Goal: Information Seeking & Learning: Learn about a topic

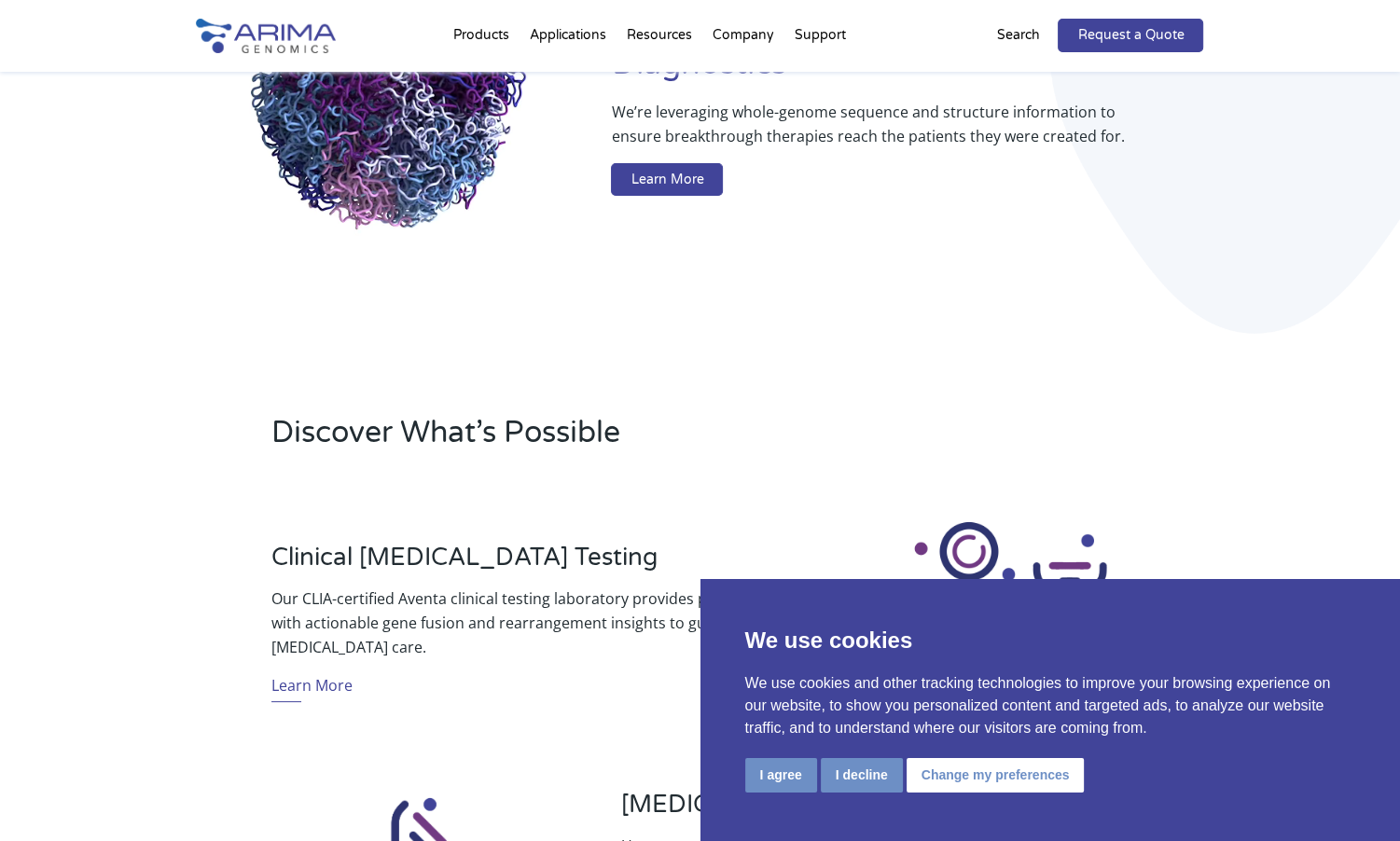
scroll to position [299, 0]
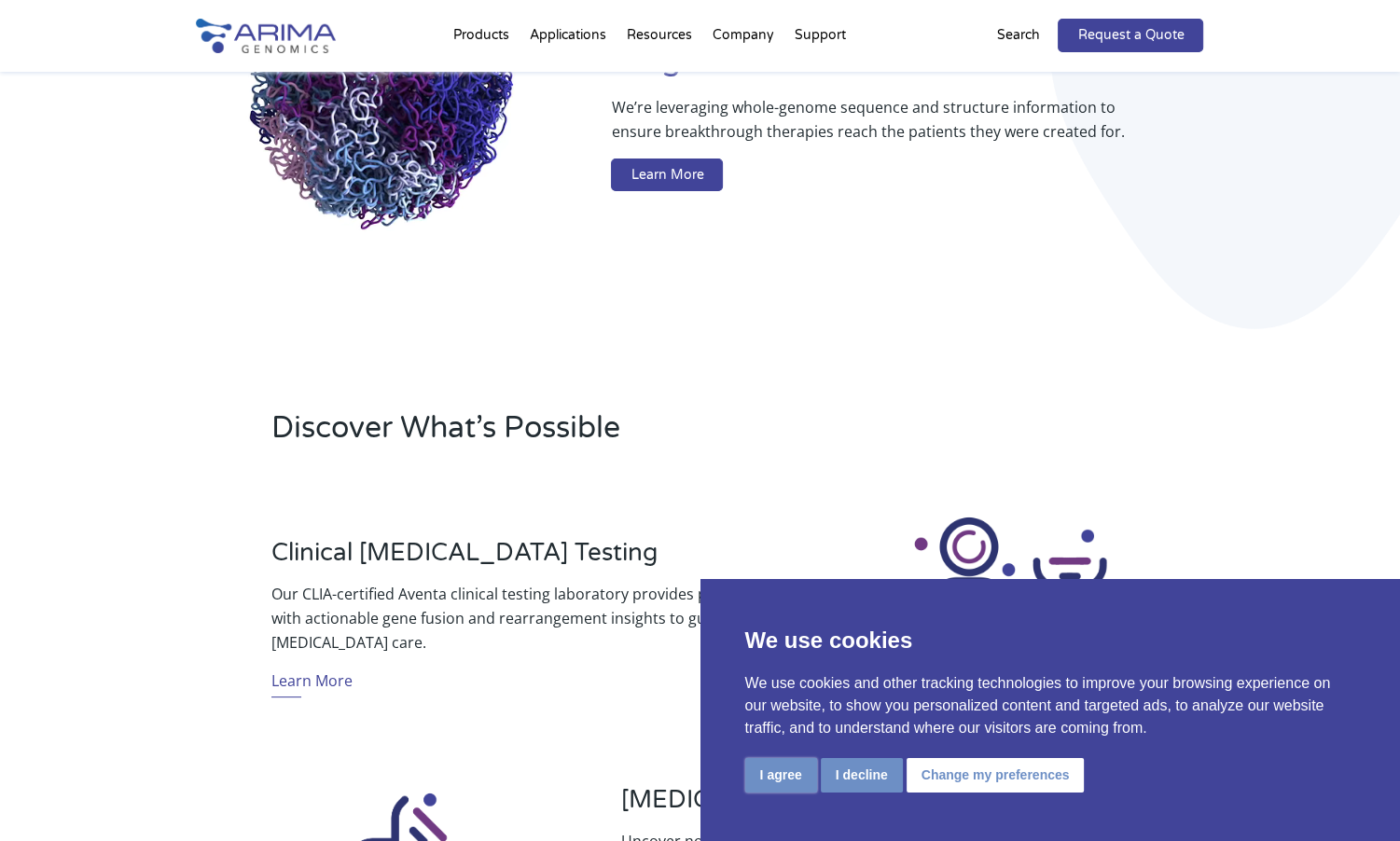
click at [795, 782] on button "I agree" at bounding box center [781, 775] width 72 height 35
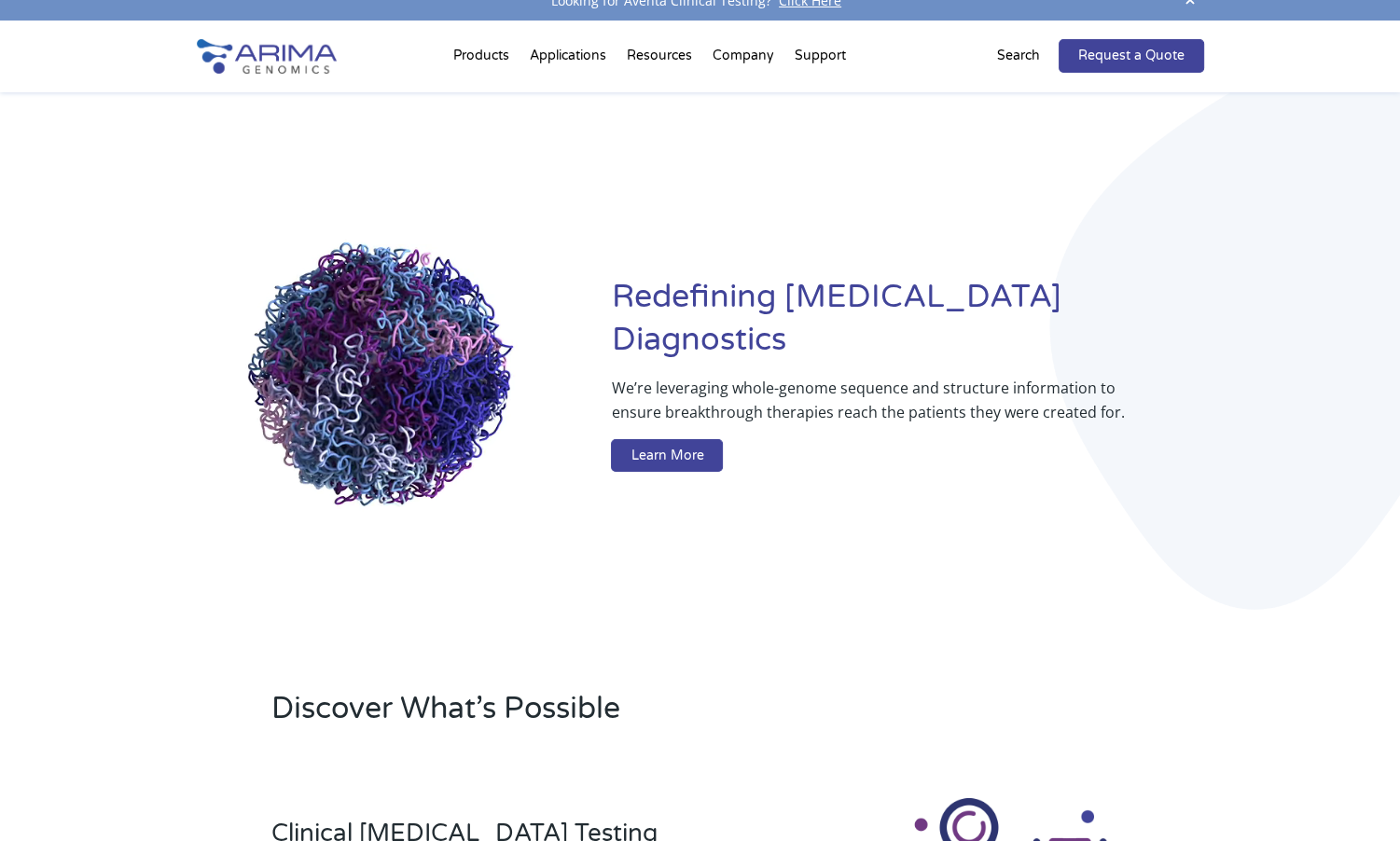
scroll to position [0, 0]
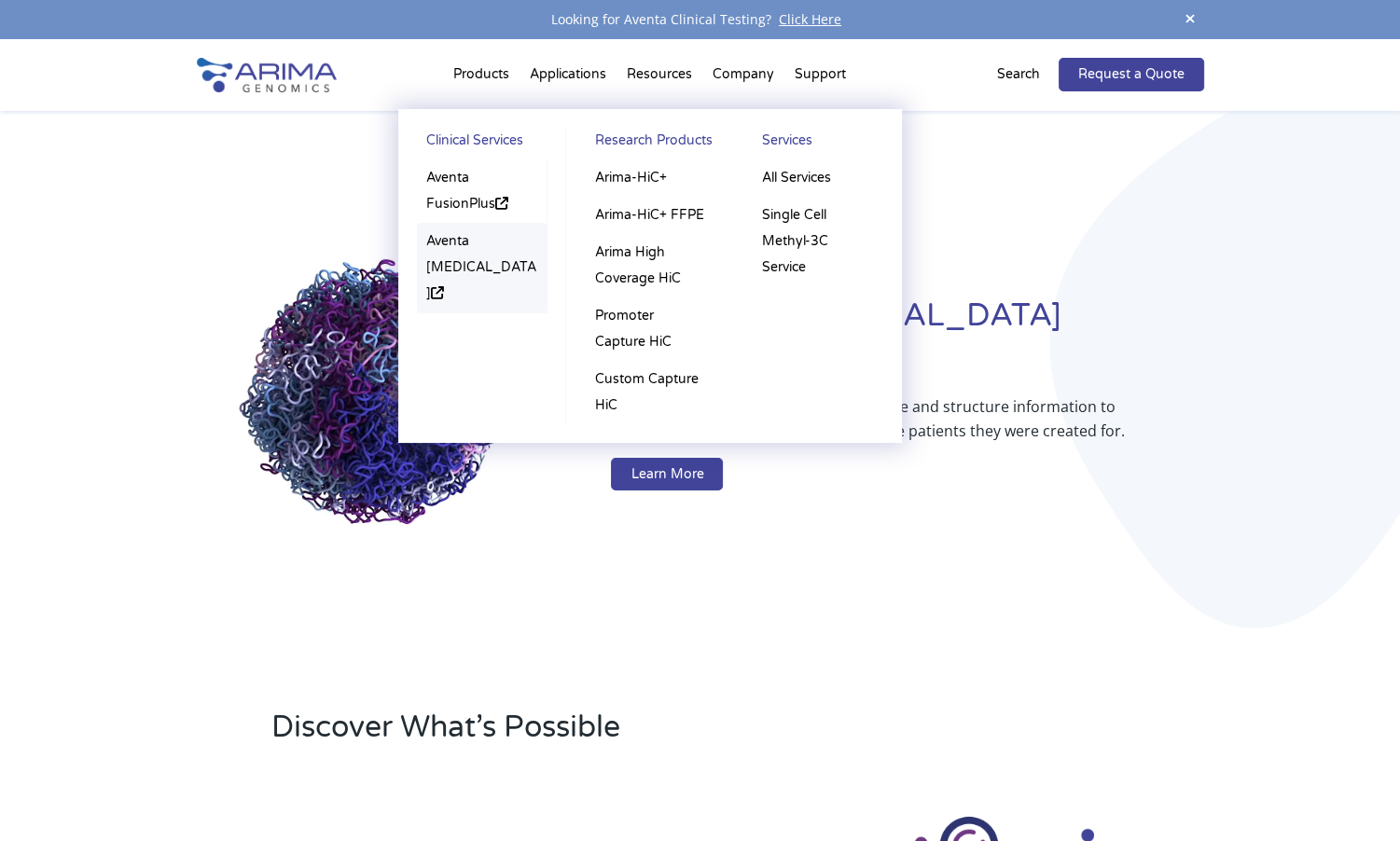
click at [466, 270] on link "Aventa [MEDICAL_DATA]" at bounding box center [482, 268] width 130 height 90
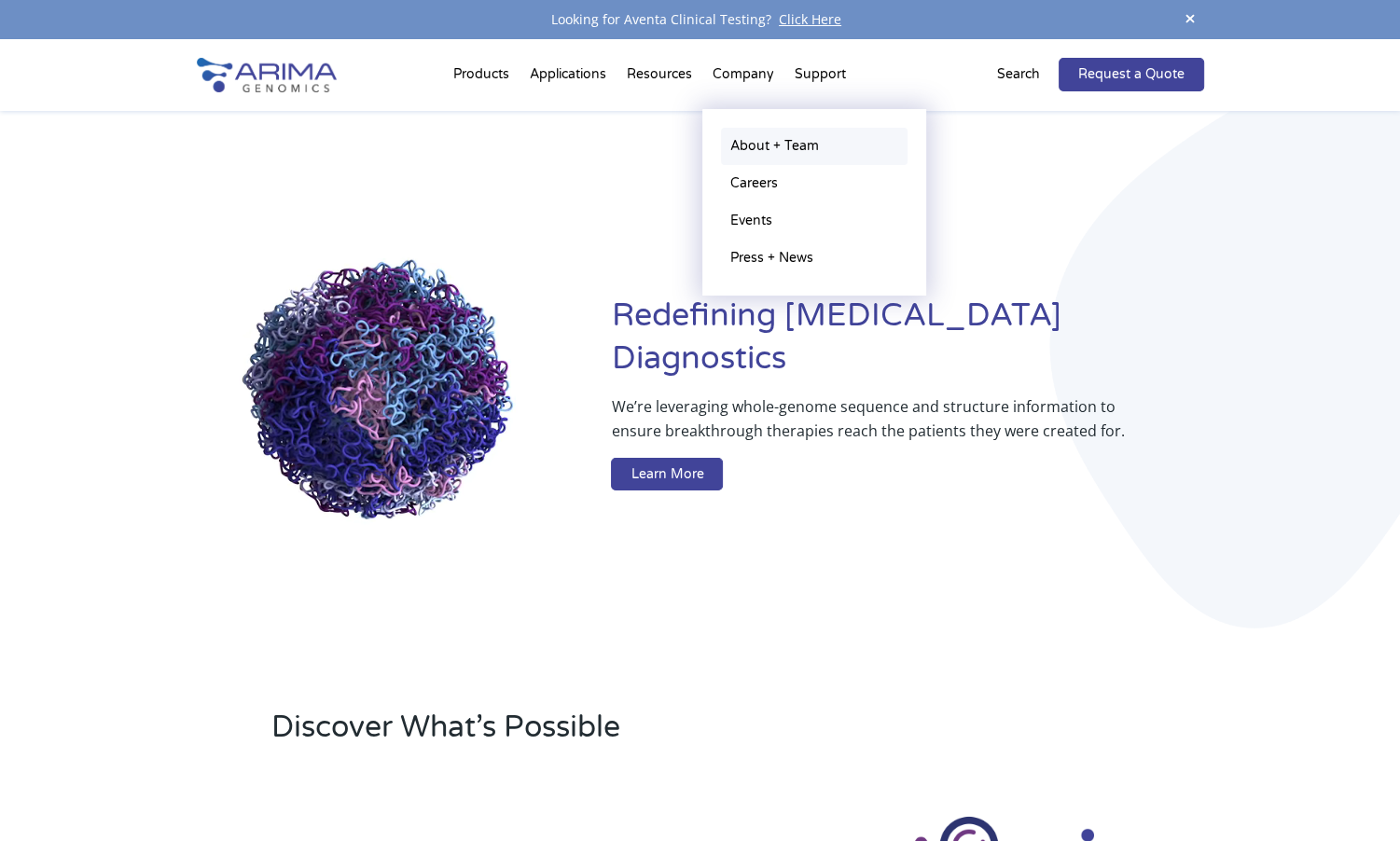
click at [766, 138] on link "About + Team" at bounding box center [813, 146] width 186 height 37
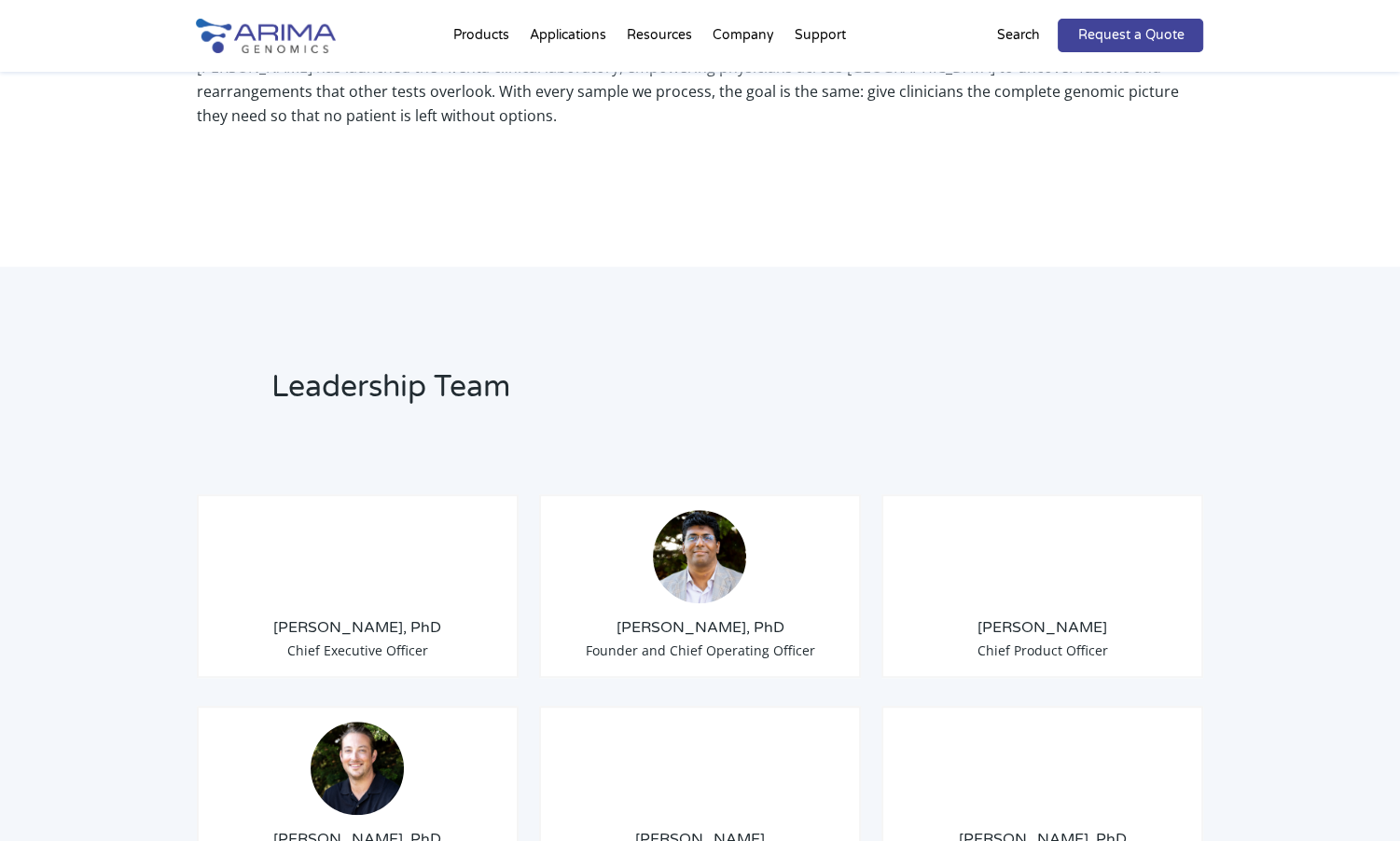
scroll to position [1122, 0]
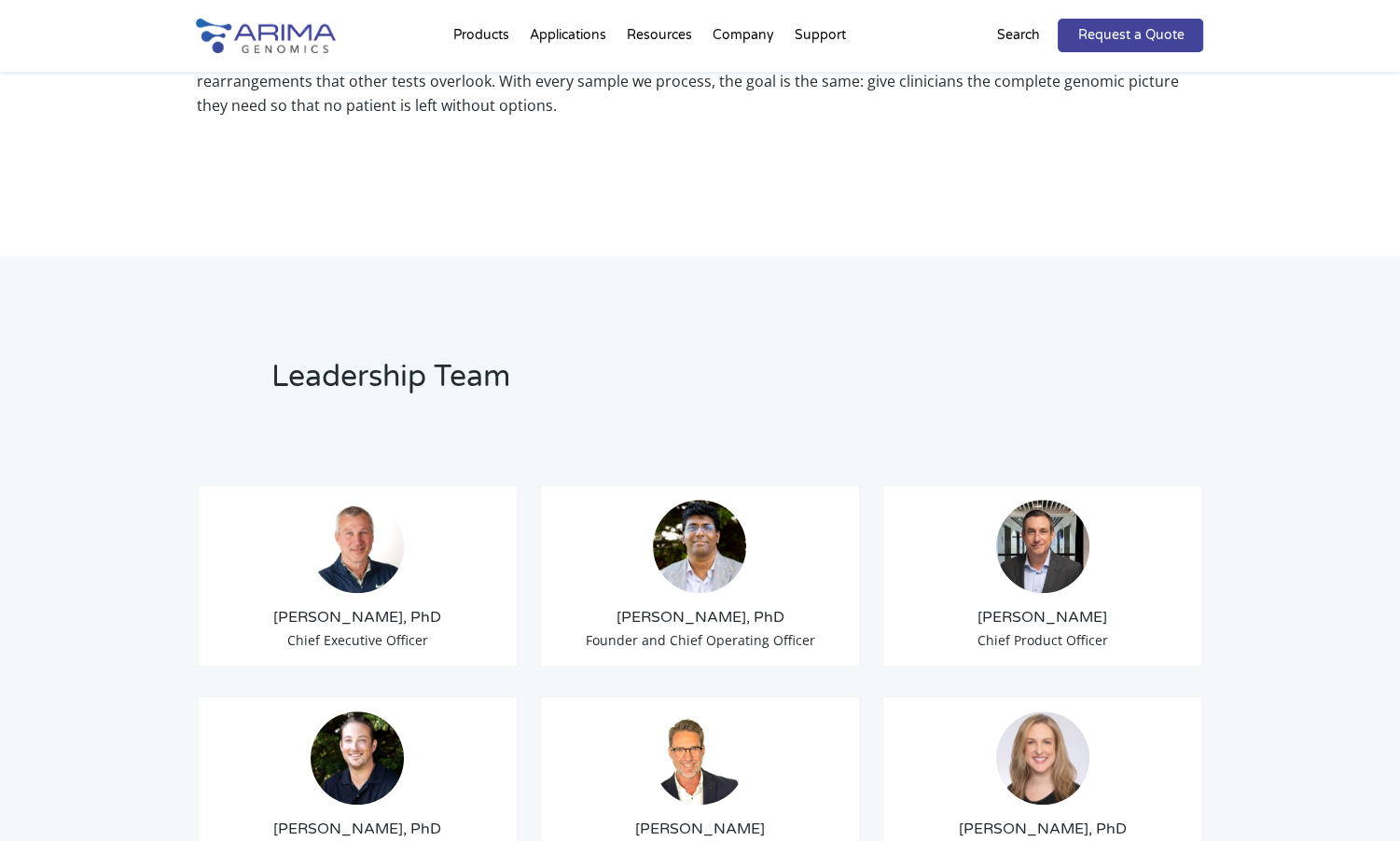
click at [339, 517] on img at bounding box center [357, 546] width 94 height 94
click at [343, 607] on h3 "Tom Willis, PhD" at bounding box center [358, 617] width 291 height 21
click at [710, 518] on img at bounding box center [700, 546] width 94 height 94
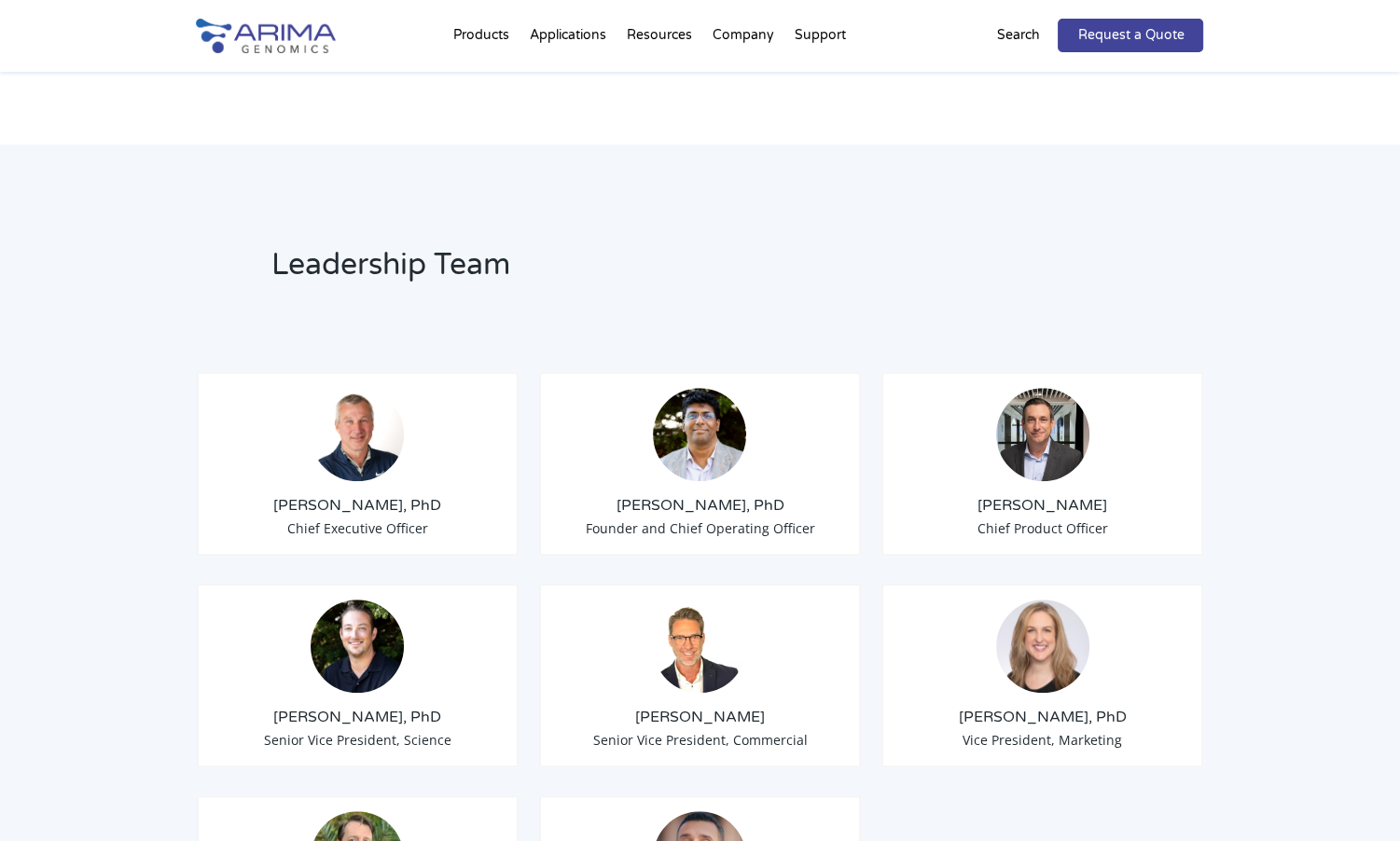
scroll to position [1213, 0]
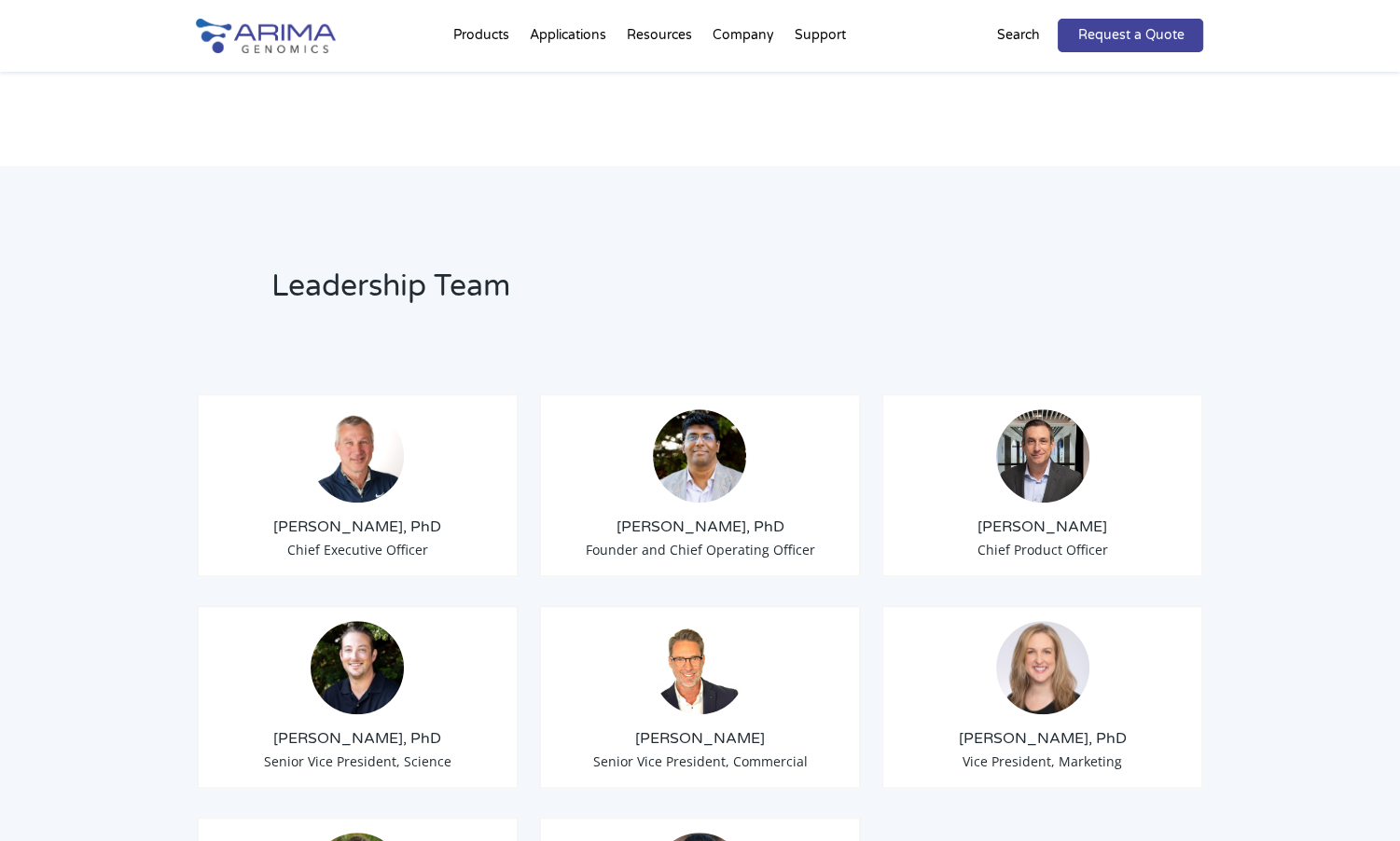
click at [317, 489] on div "Tom Willis, PhD Chief Executive Officer" at bounding box center [358, 485] width 322 height 184
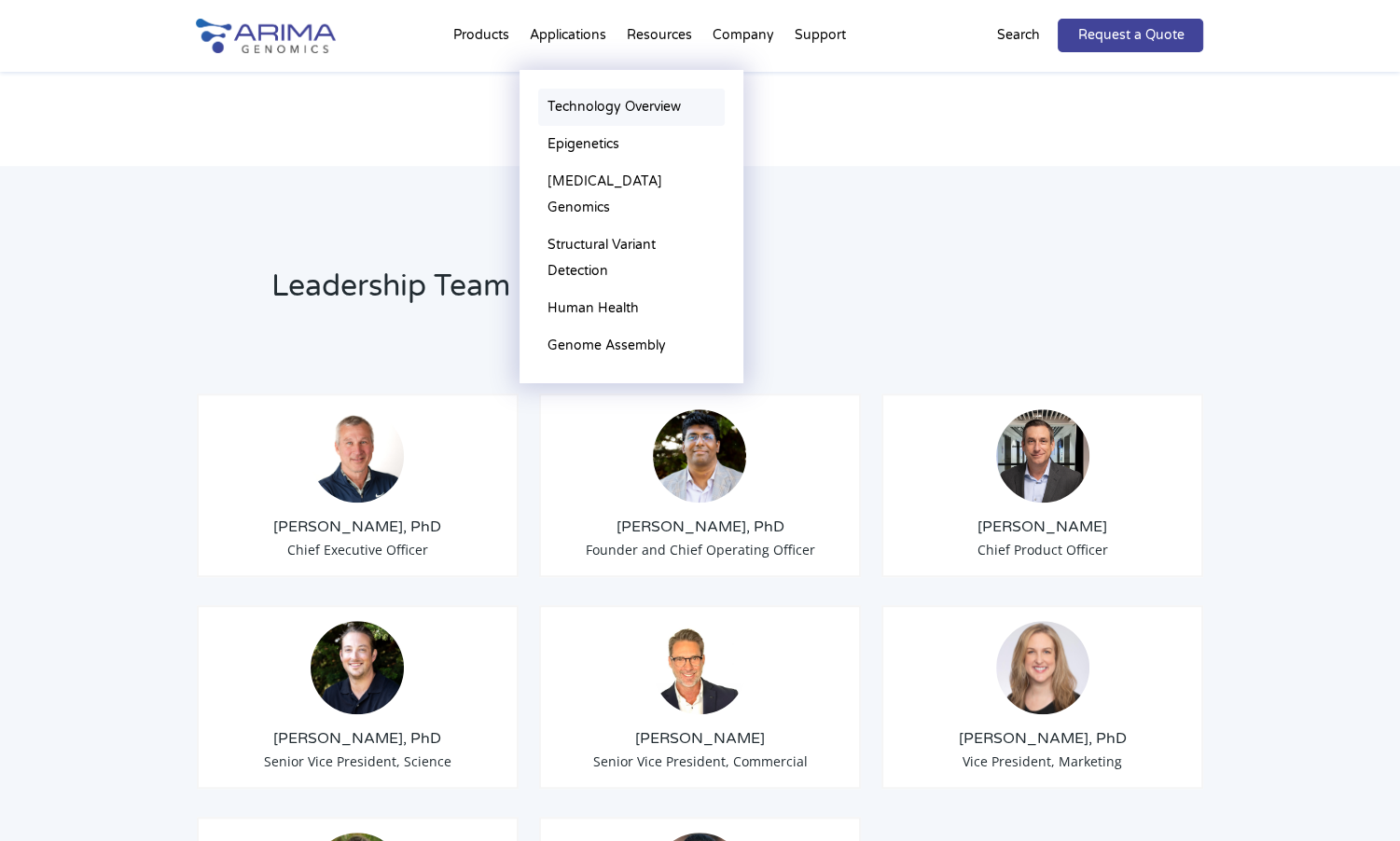
click at [612, 118] on link "Technology Overview" at bounding box center [631, 108] width 186 height 37
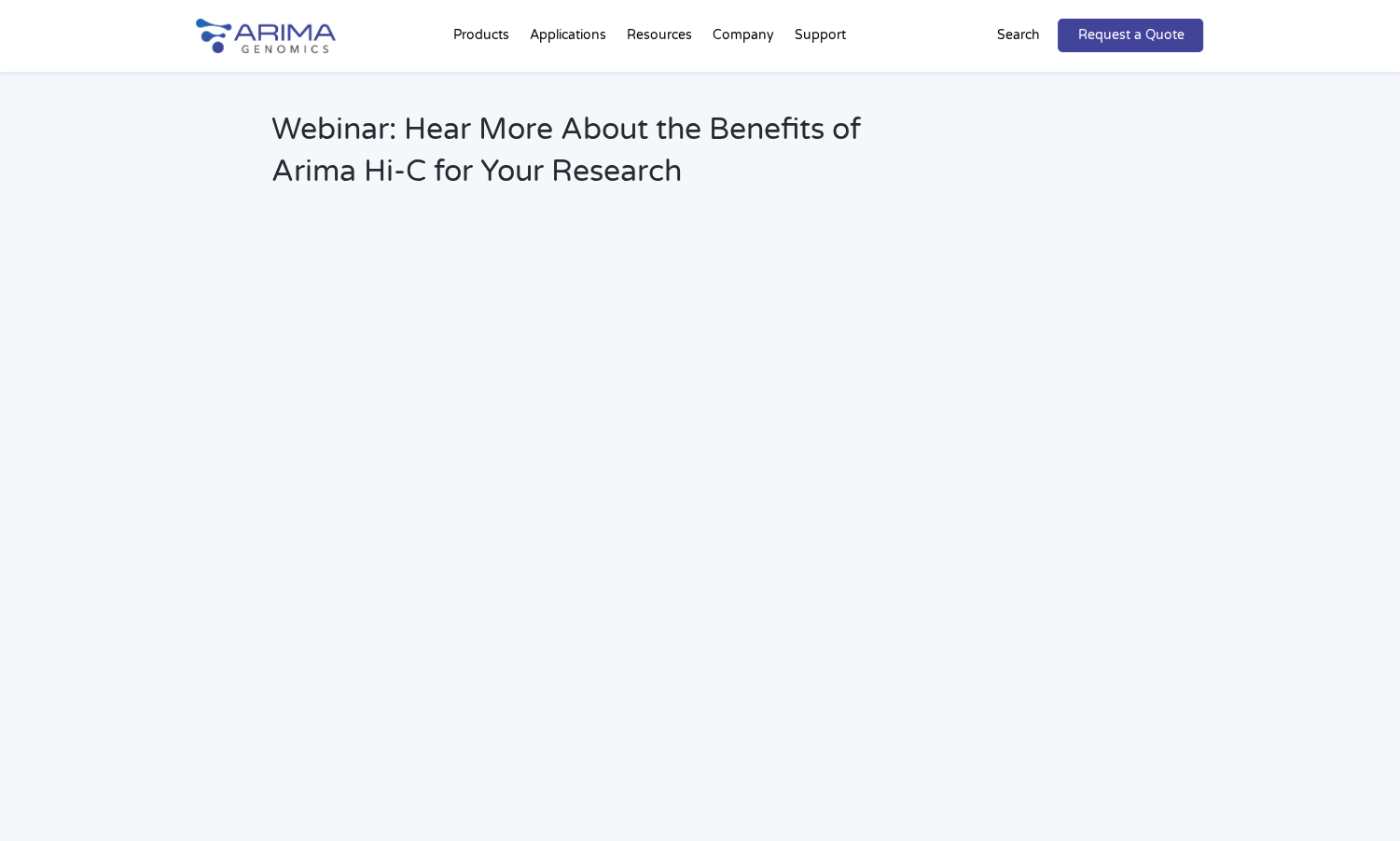
scroll to position [2557, 0]
